Goal: Check status: Check status

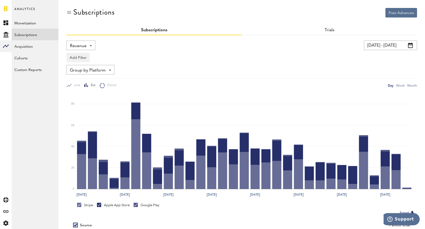
click at [76, 48] on span "Revenue" at bounding box center [78, 46] width 17 height 9
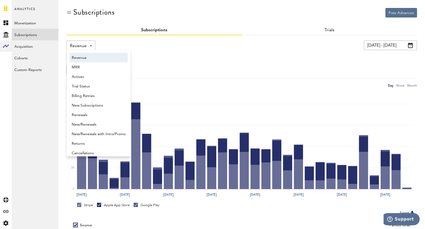
scroll to position [3, 0]
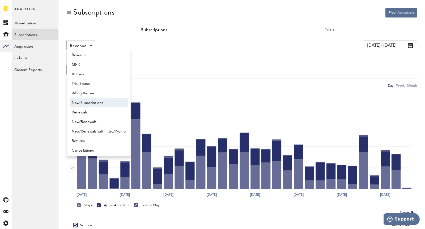
click at [89, 104] on span "New Subscriptions" at bounding box center [99, 103] width 54 height 9
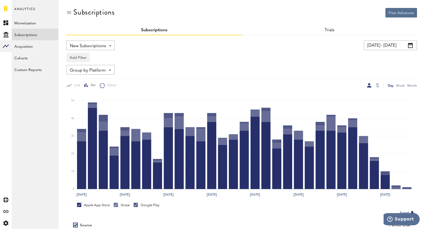
click at [384, 49] on input "[DATE] - [DATE]" at bounding box center [390, 46] width 53 height 10
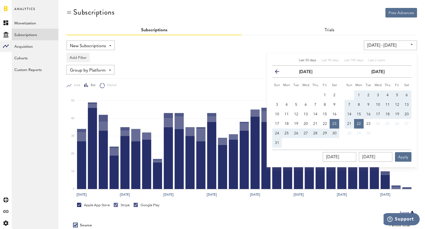
click at [275, 74] on button "previous" at bounding box center [279, 71] width 10 height 7
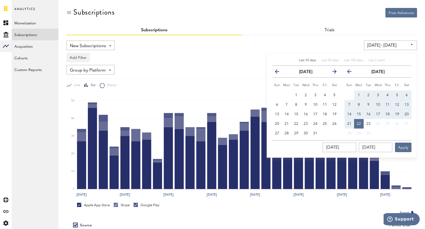
click at [275, 74] on button "previous" at bounding box center [279, 71] width 10 height 7
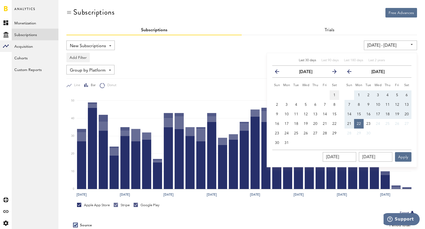
click at [334, 96] on span "1" at bounding box center [334, 95] width 2 height 4
type input "03/01/25 - 03/01/25"
type input "03/01/2025"
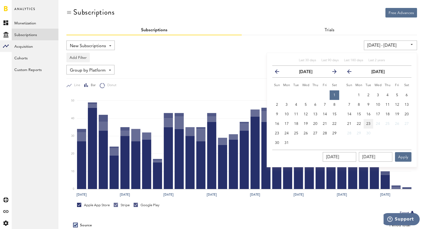
click at [365, 125] on button "23" at bounding box center [369, 124] width 10 height 10
type input "03/01/25 - 09/23/25"
type input "09/23/2025"
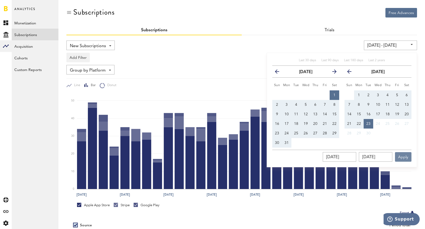
click at [405, 155] on button "Apply" at bounding box center [403, 157] width 16 height 10
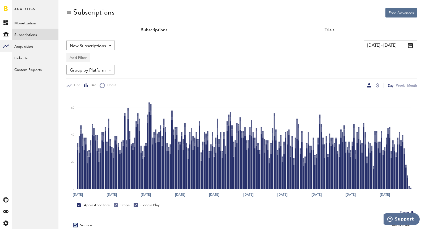
click at [81, 59] on button "Add Filter" at bounding box center [77, 58] width 23 height 10
click at [80, 72] on li "Platforms" at bounding box center [90, 72] width 43 height 10
click at [77, 58] on div "Platforms" at bounding box center [85, 58] width 23 height 9
click at [91, 81] on span "Google Play" at bounding box center [92, 80] width 41 height 9
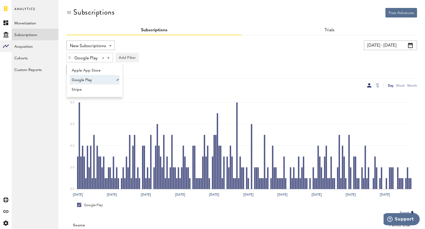
click at [379, 84] on div "Day Week Month" at bounding box center [329, 86] width 175 height 6
click at [377, 84] on div at bounding box center [377, 85] width 3 height 4
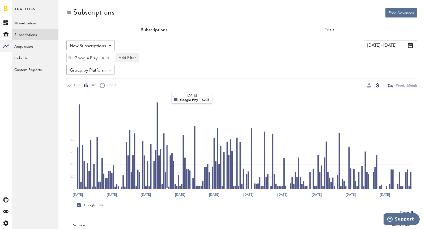
scroll to position [41, 0]
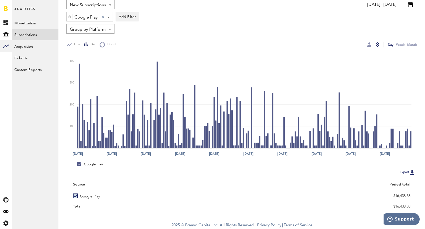
click at [373, 44] on div at bounding box center [373, 45] width 12 height 6
click at [370, 44] on div at bounding box center [369, 44] width 4 height 4
